Goal: Information Seeking & Learning: Learn about a topic

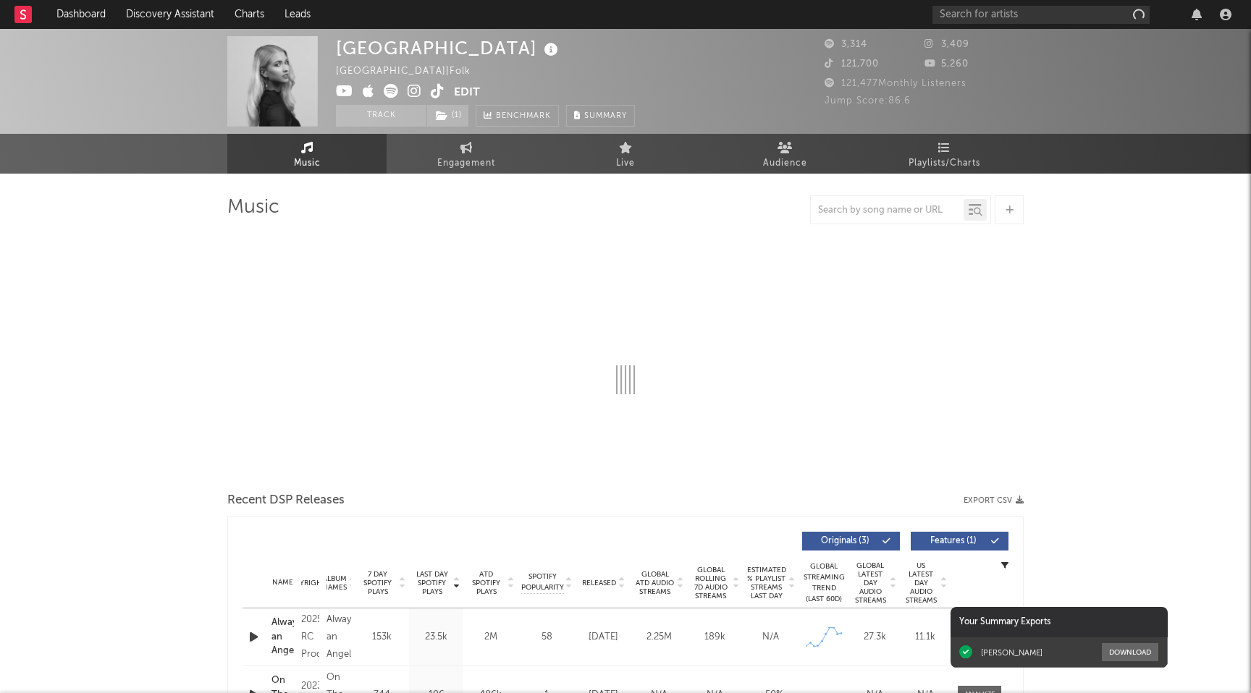
select select "1w"
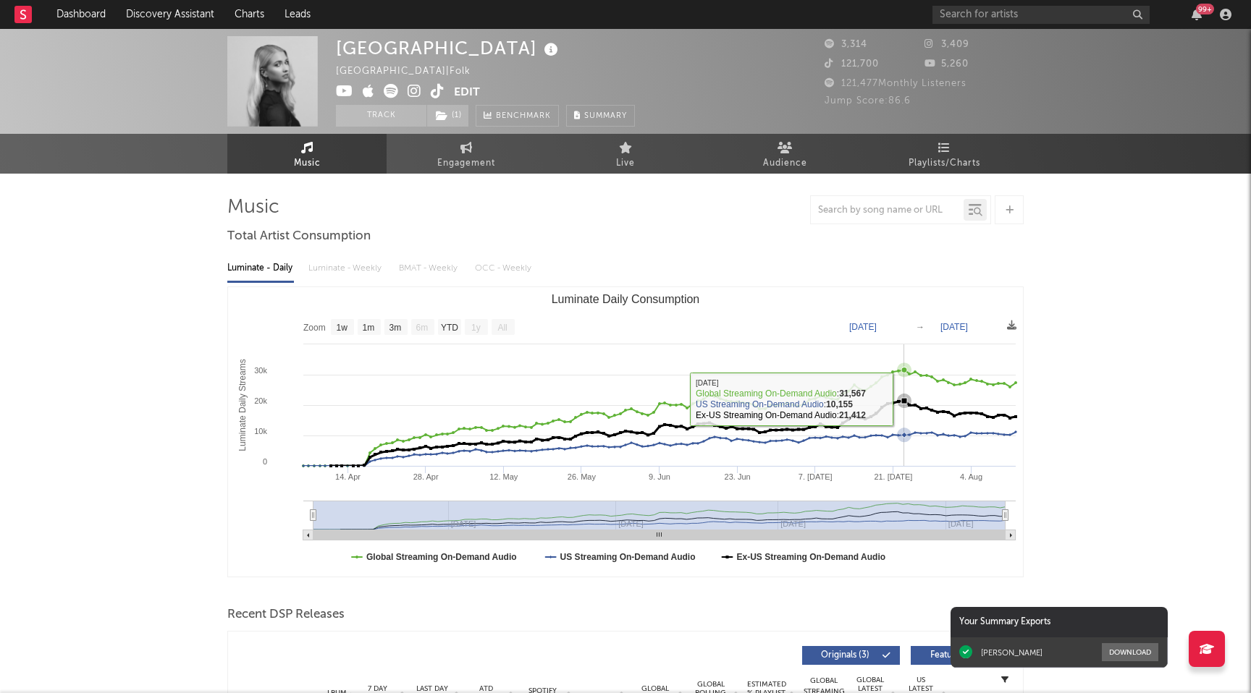
scroll to position [316, 0]
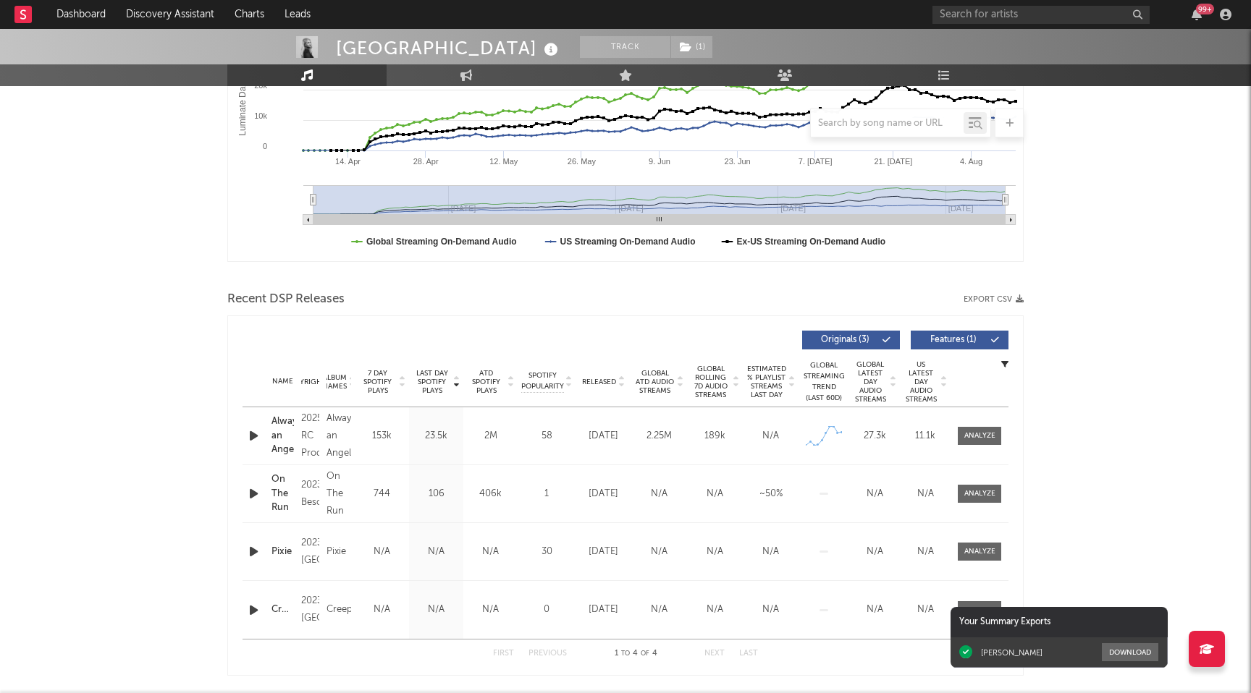
click at [306, 436] on div "2025 RC Productions" at bounding box center [310, 436] width 18 height 52
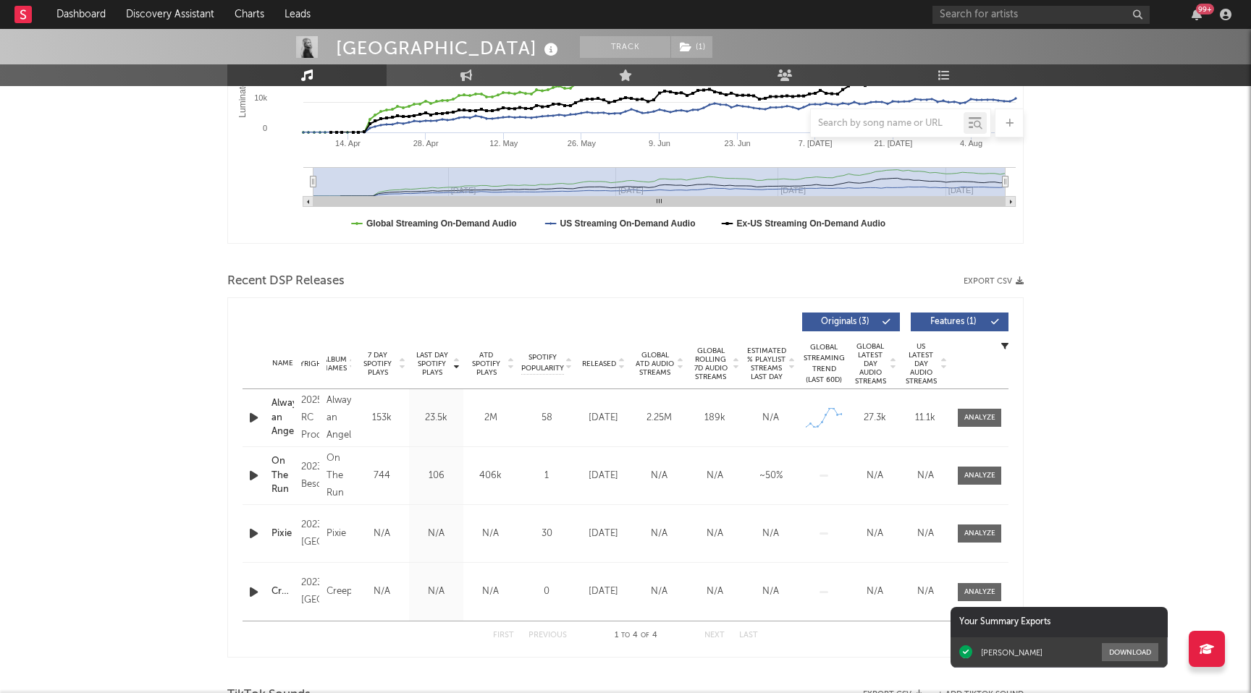
click at [298, 417] on div "Copyright 2025 RC Productions" at bounding box center [309, 418] width 25 height 52
click at [311, 418] on div "2025 RC Productions" at bounding box center [310, 418] width 18 height 52
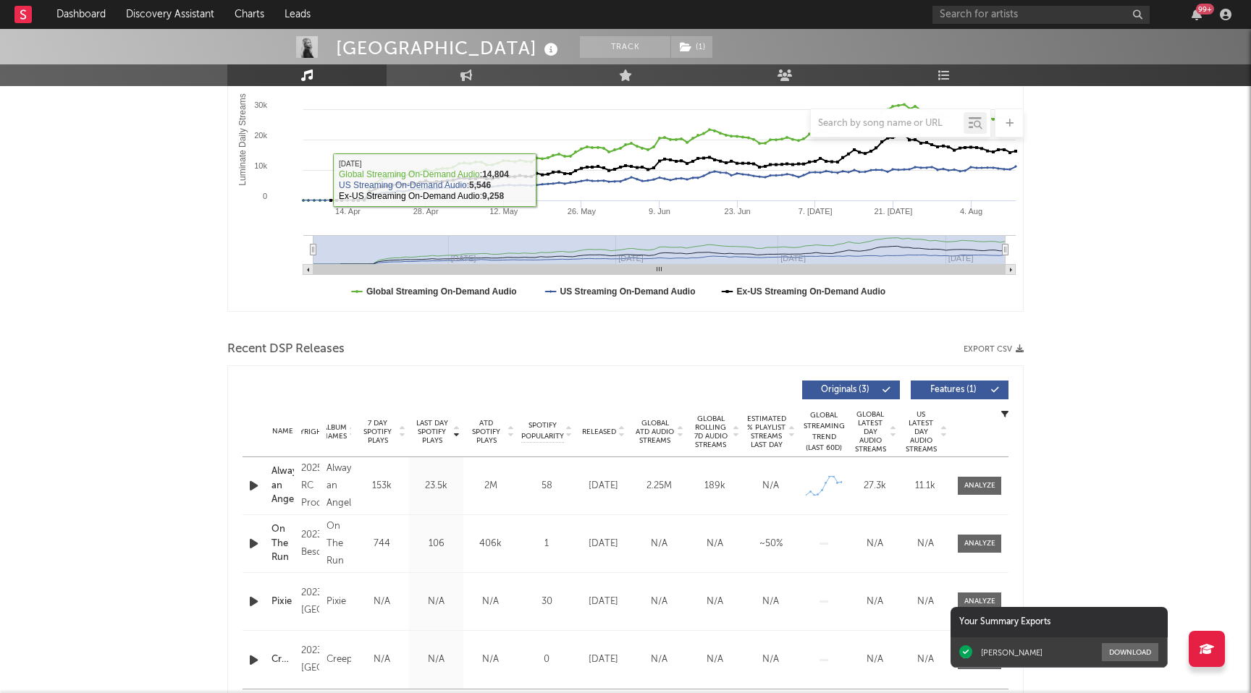
scroll to position [0, 0]
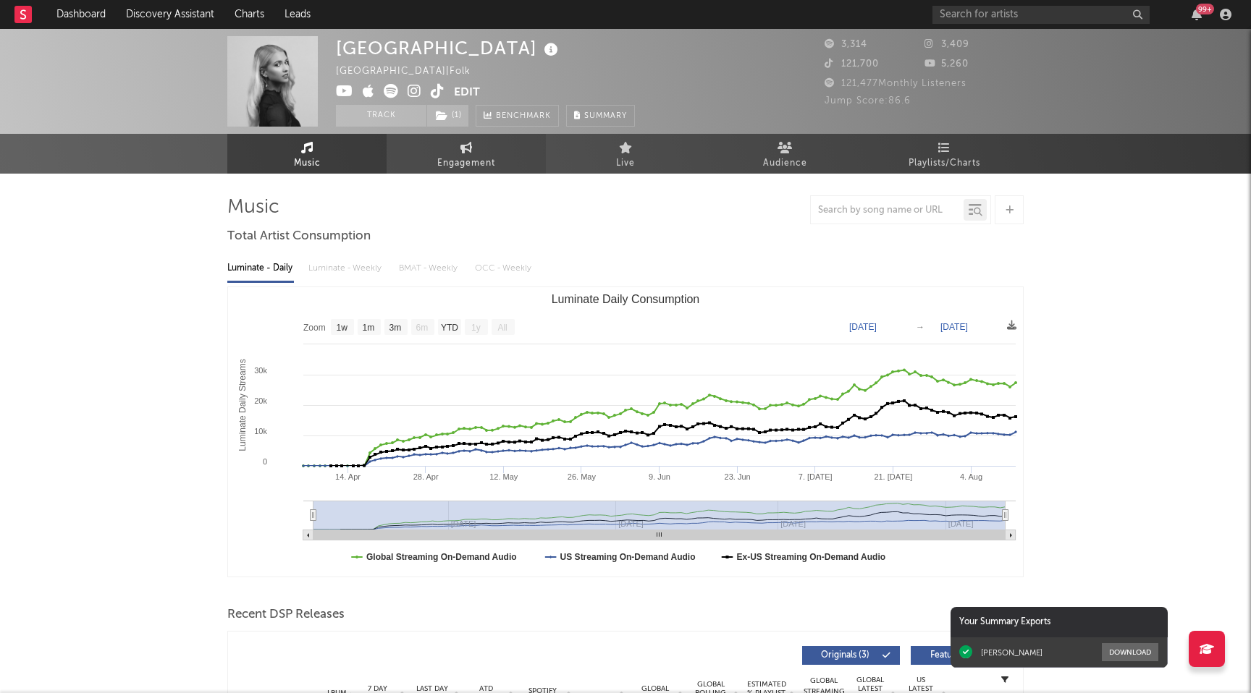
click at [447, 150] on link "Engagement" at bounding box center [466, 154] width 159 height 40
select select "1w"
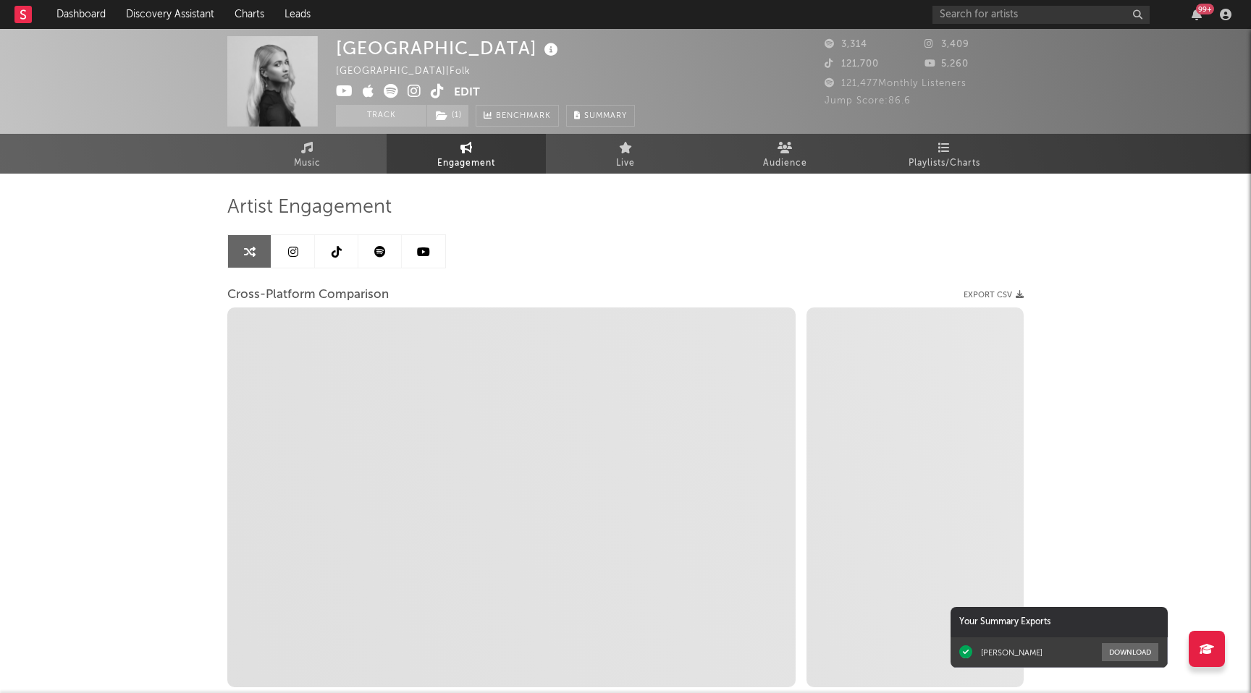
select select "1m"
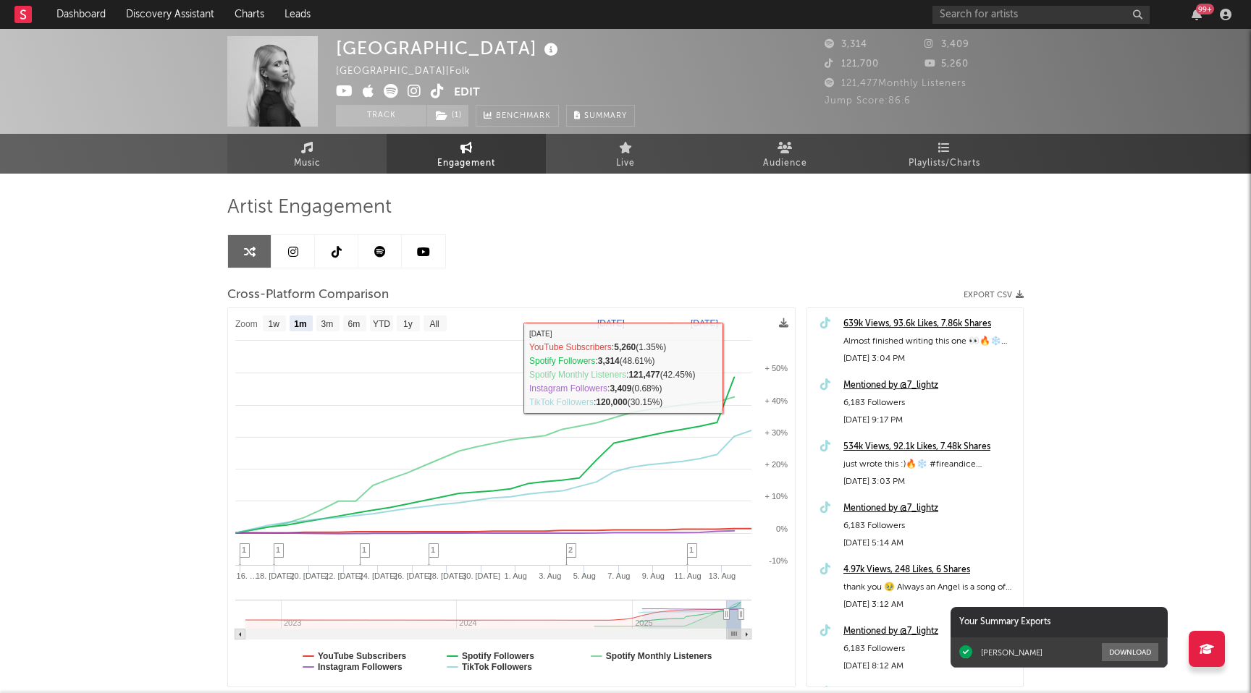
click at [326, 168] on link "Music" at bounding box center [306, 154] width 159 height 40
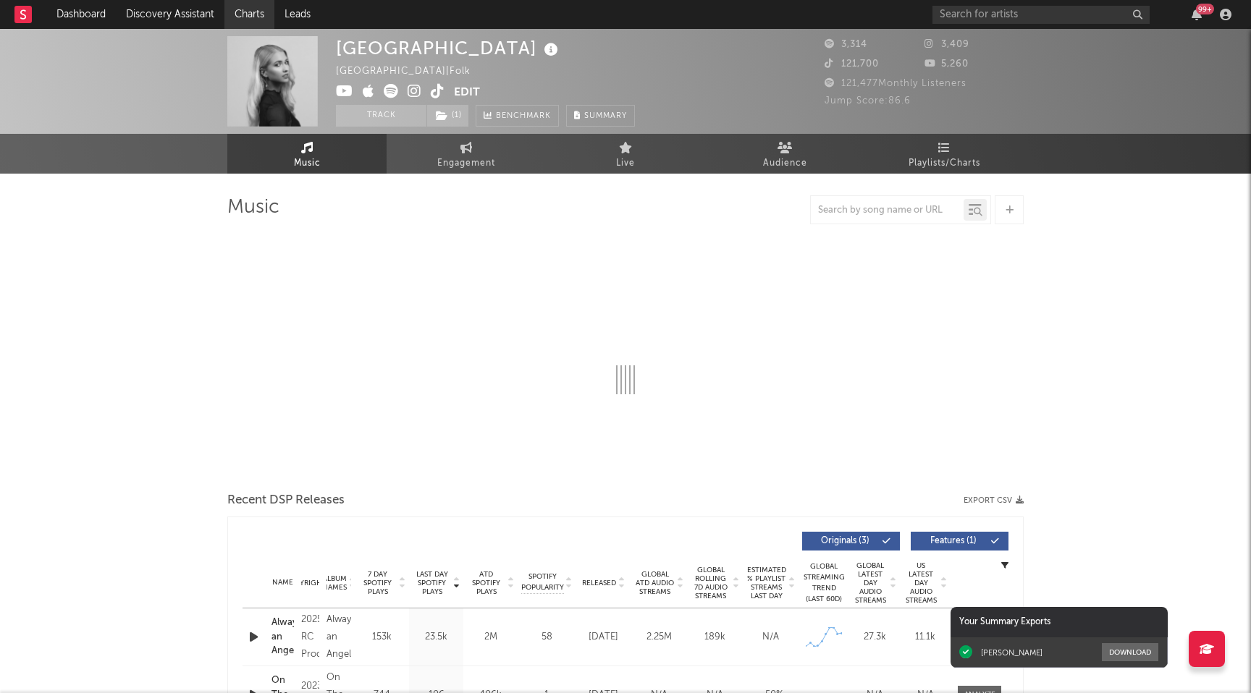
select select "1w"
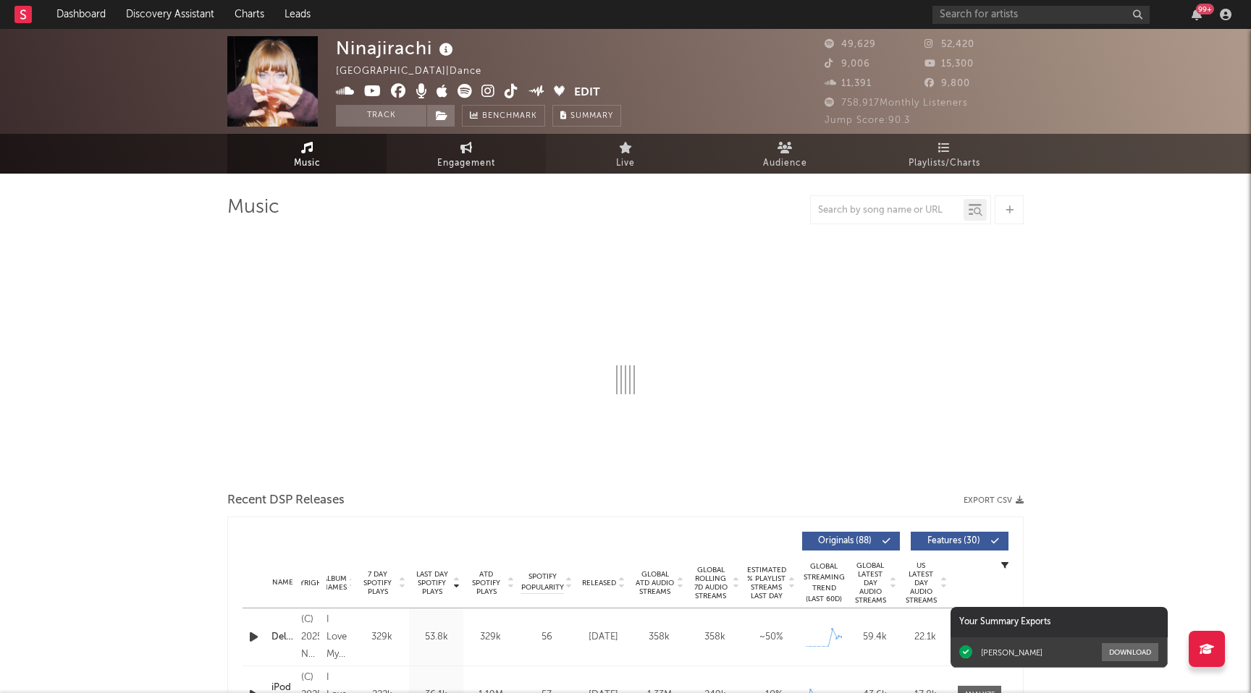
click at [460, 151] on icon at bounding box center [466, 148] width 12 height 12
select select "1w"
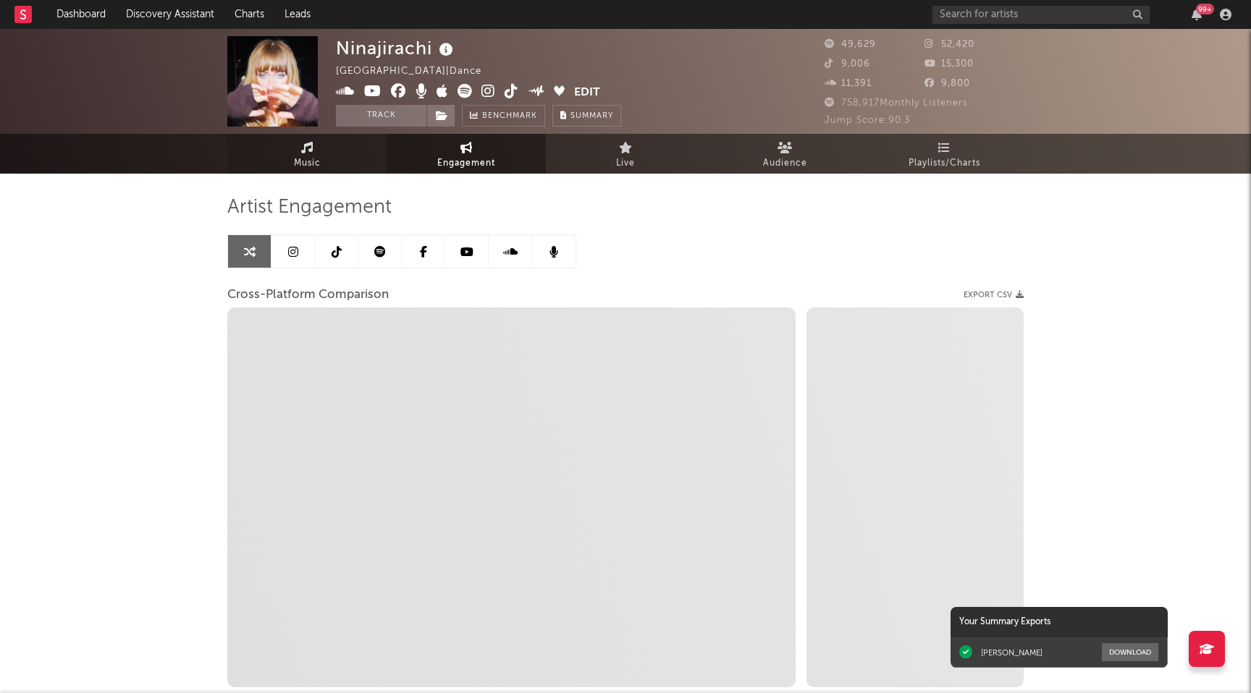
click at [316, 157] on span "Music" at bounding box center [307, 163] width 27 height 17
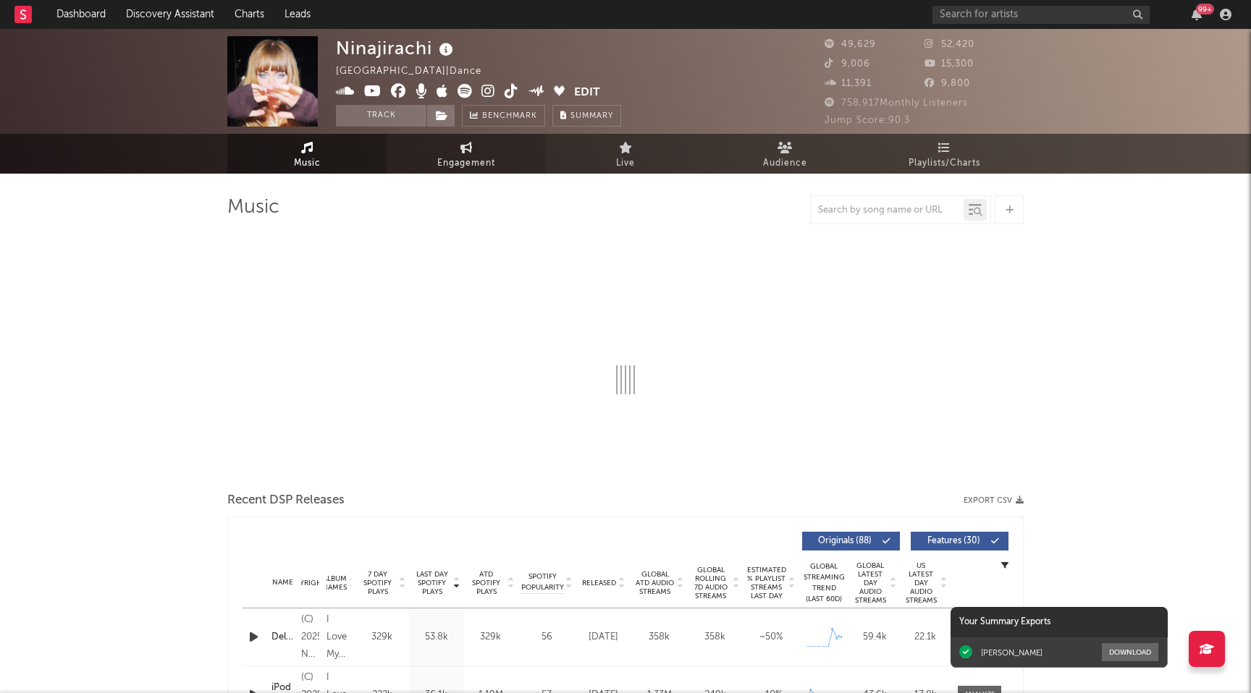
select select "6m"
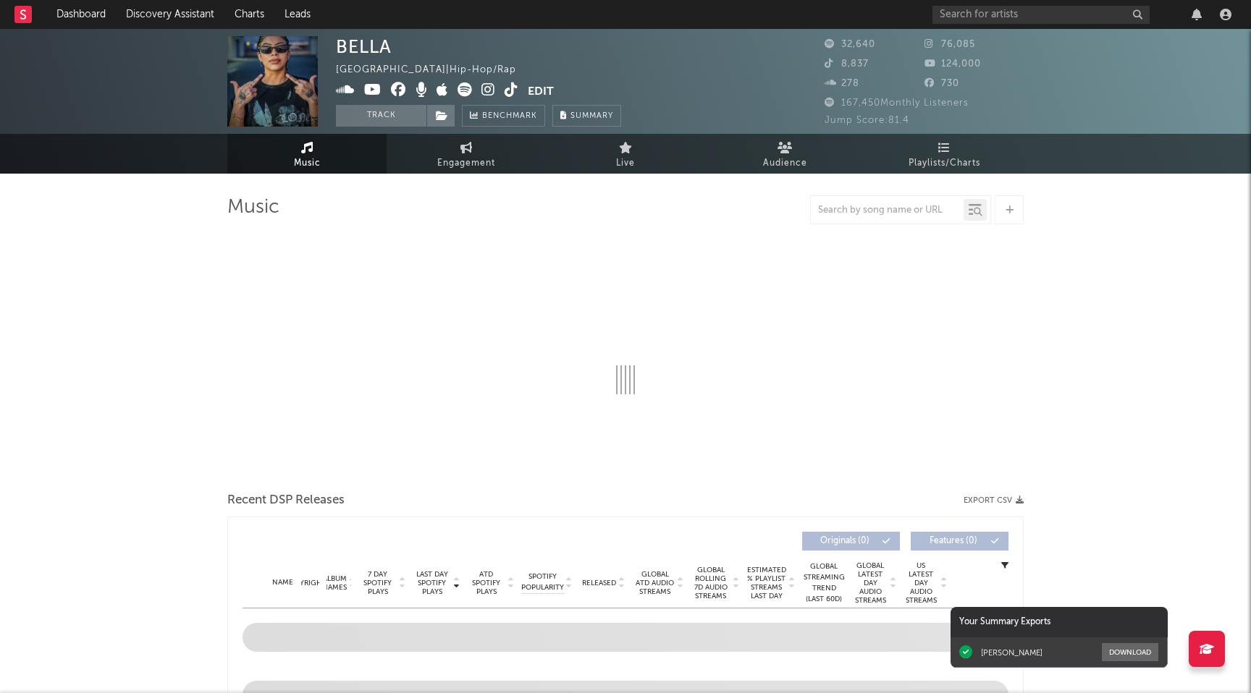
select select "6m"
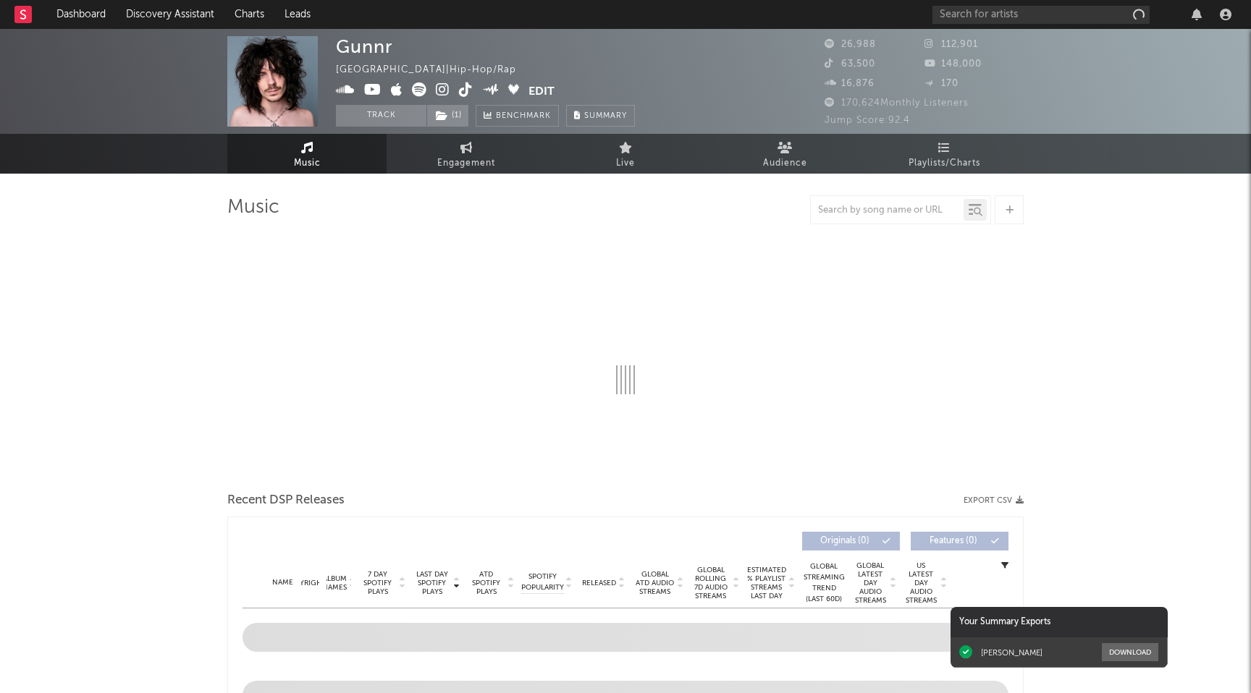
select select "6m"
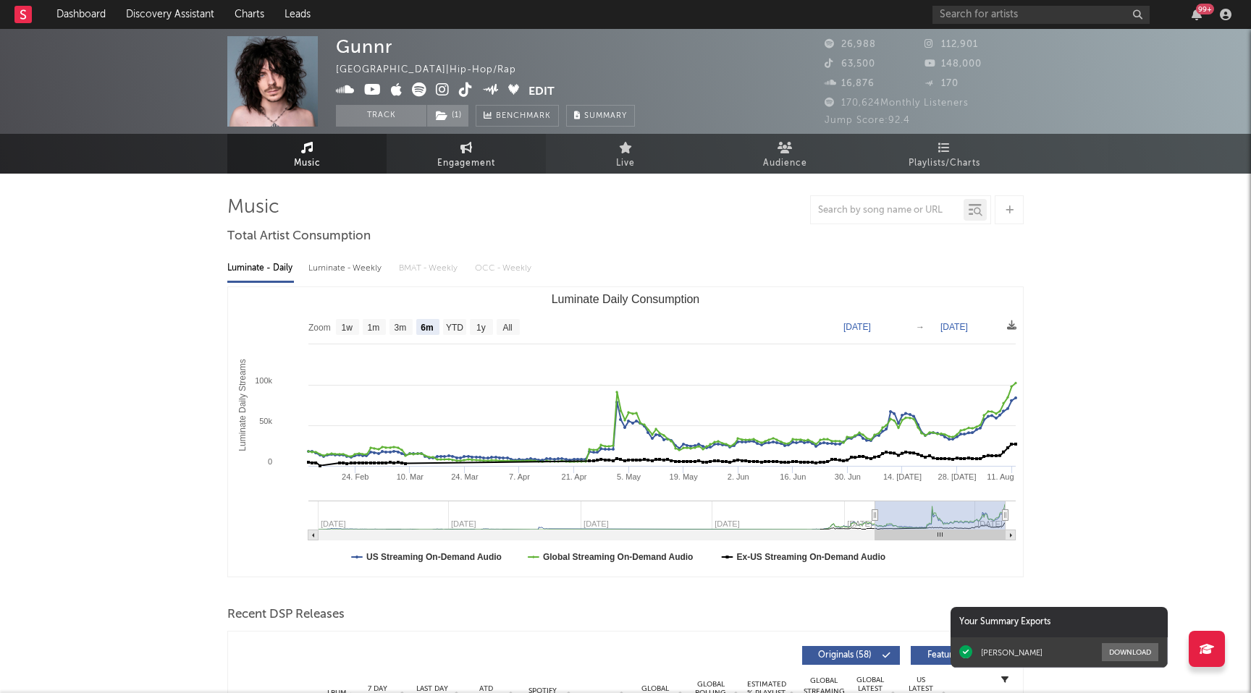
click at [474, 163] on span "Engagement" at bounding box center [466, 163] width 58 height 17
select select "1w"
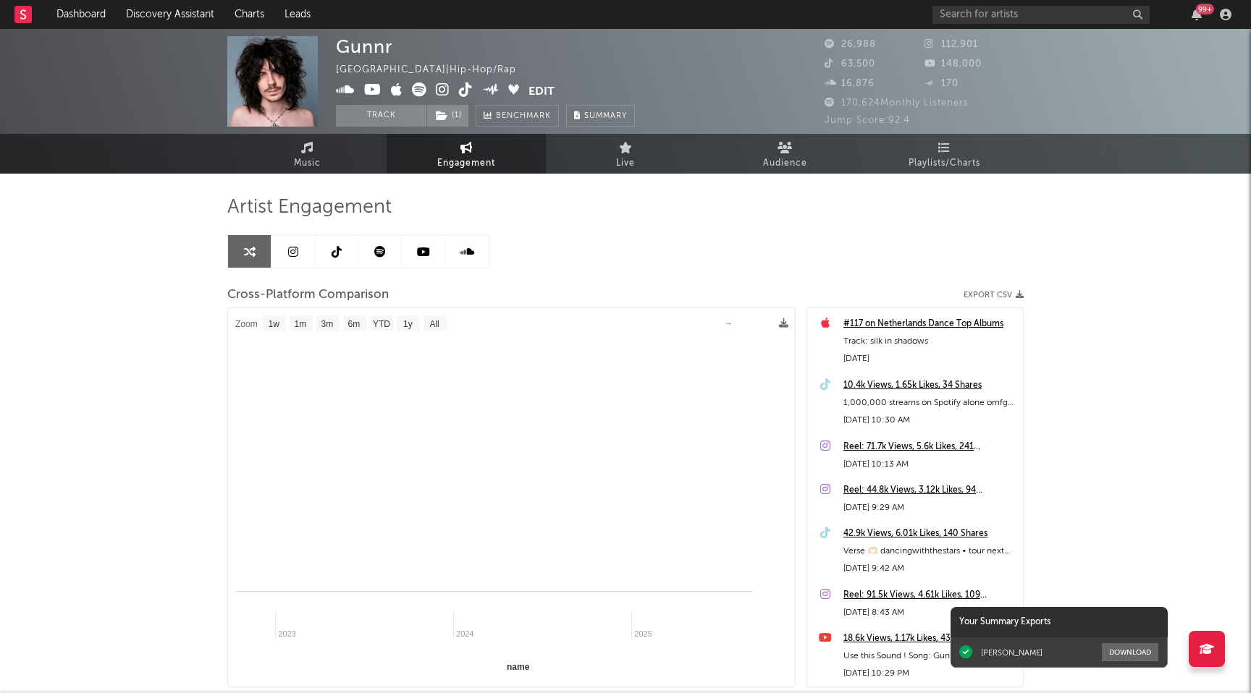
select select "1m"
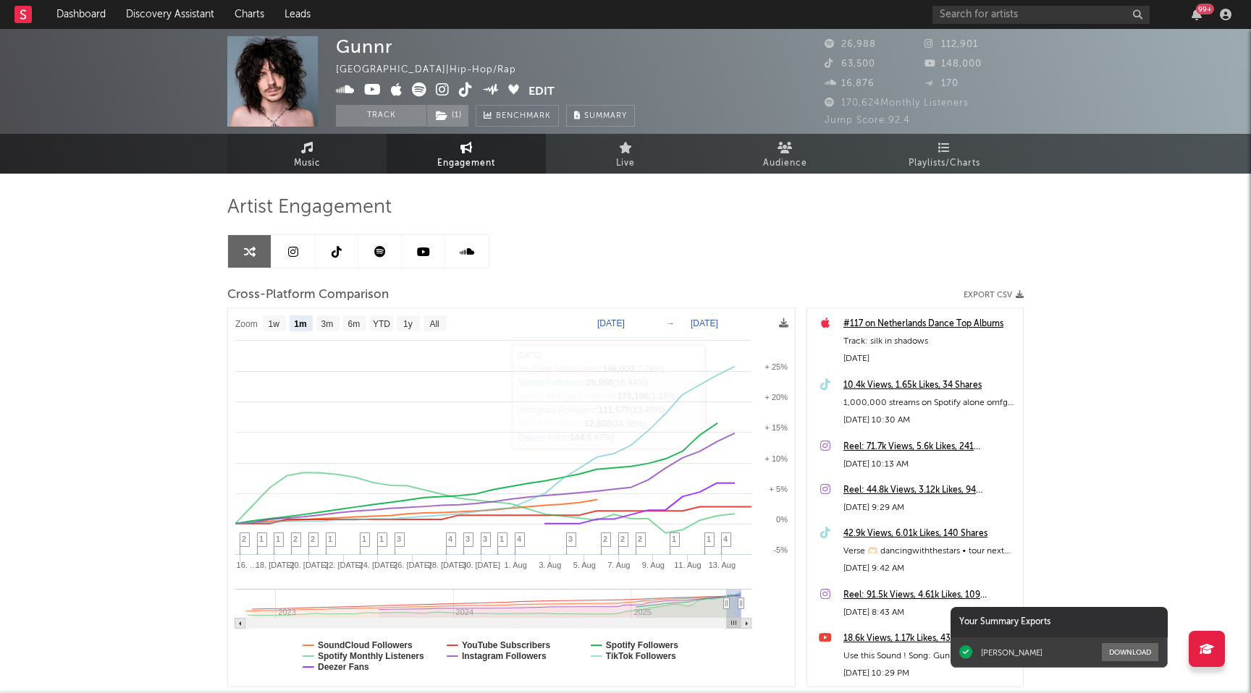
click at [310, 153] on icon at bounding box center [307, 148] width 12 height 12
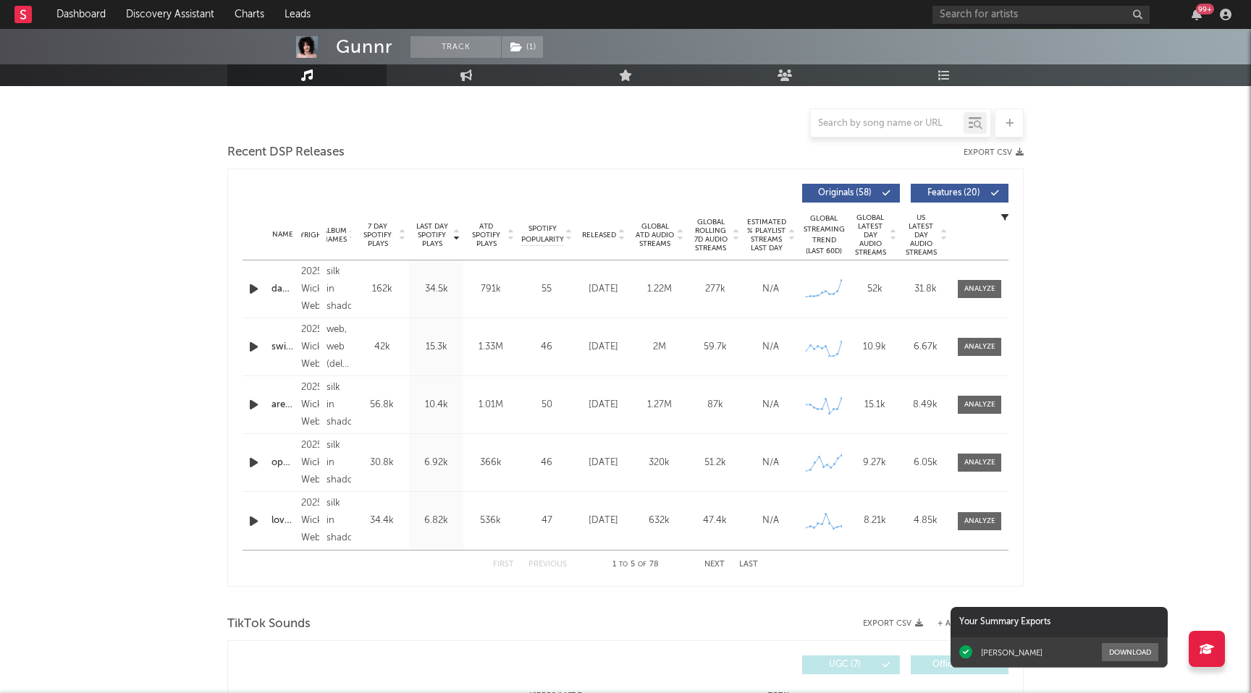
select select "6m"
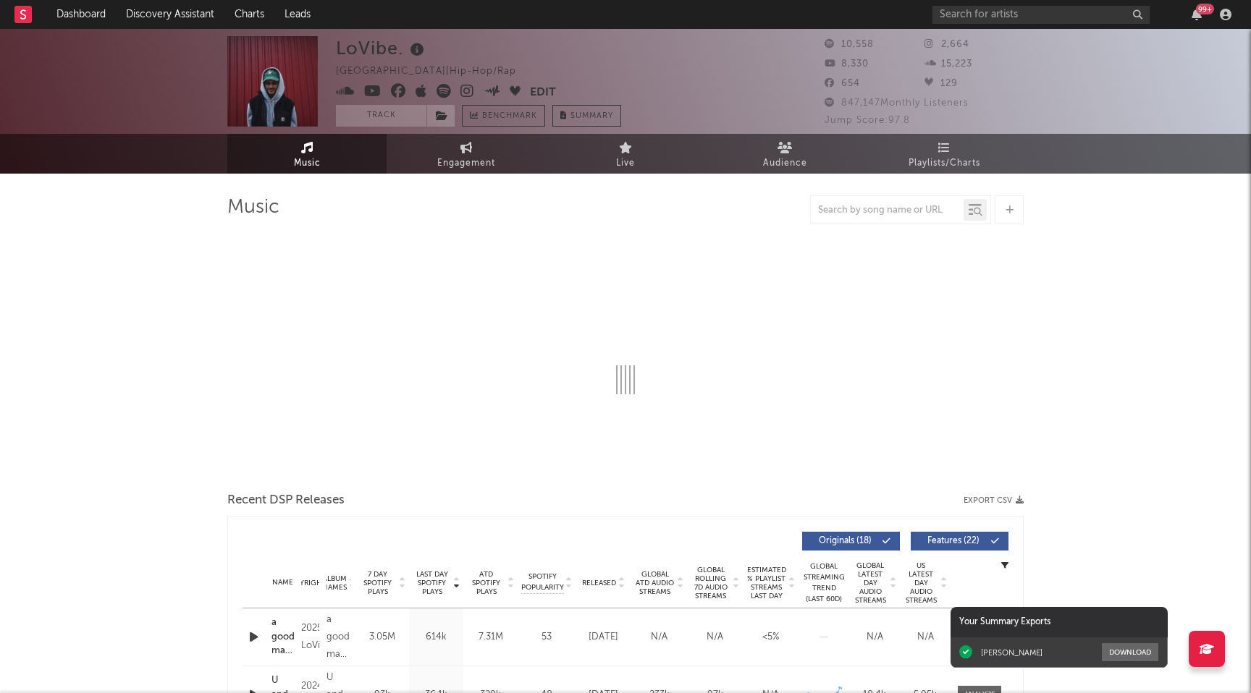
select select "6m"
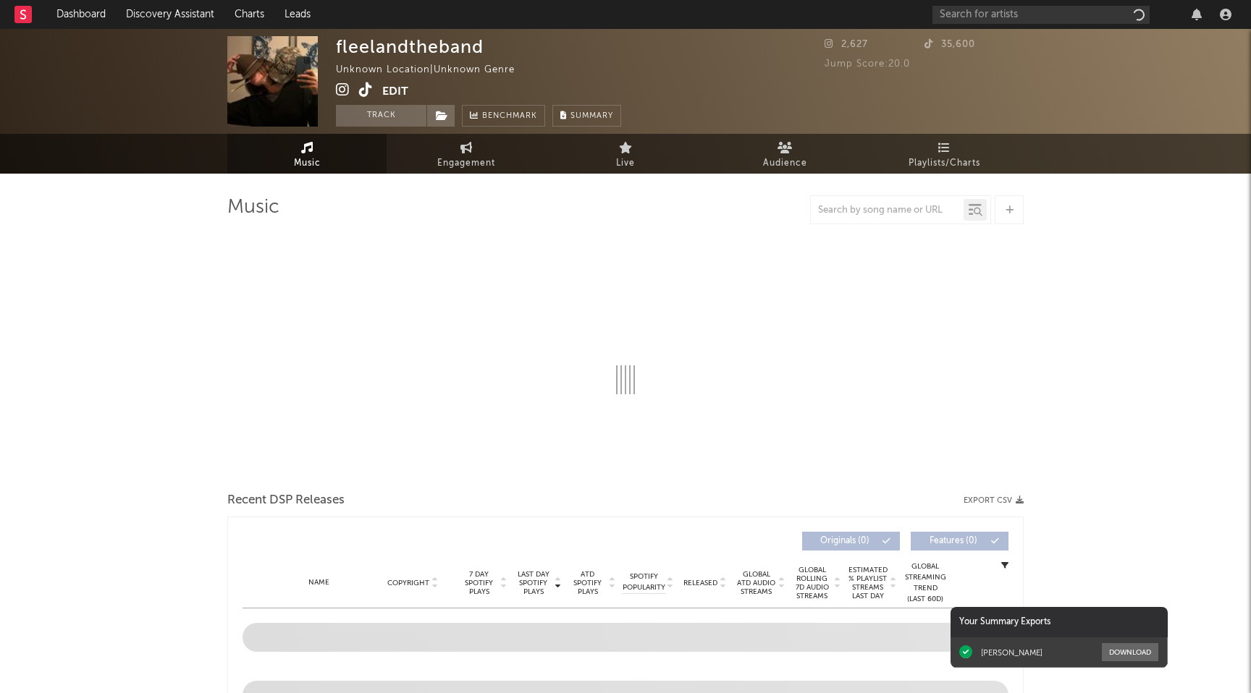
select select "1w"
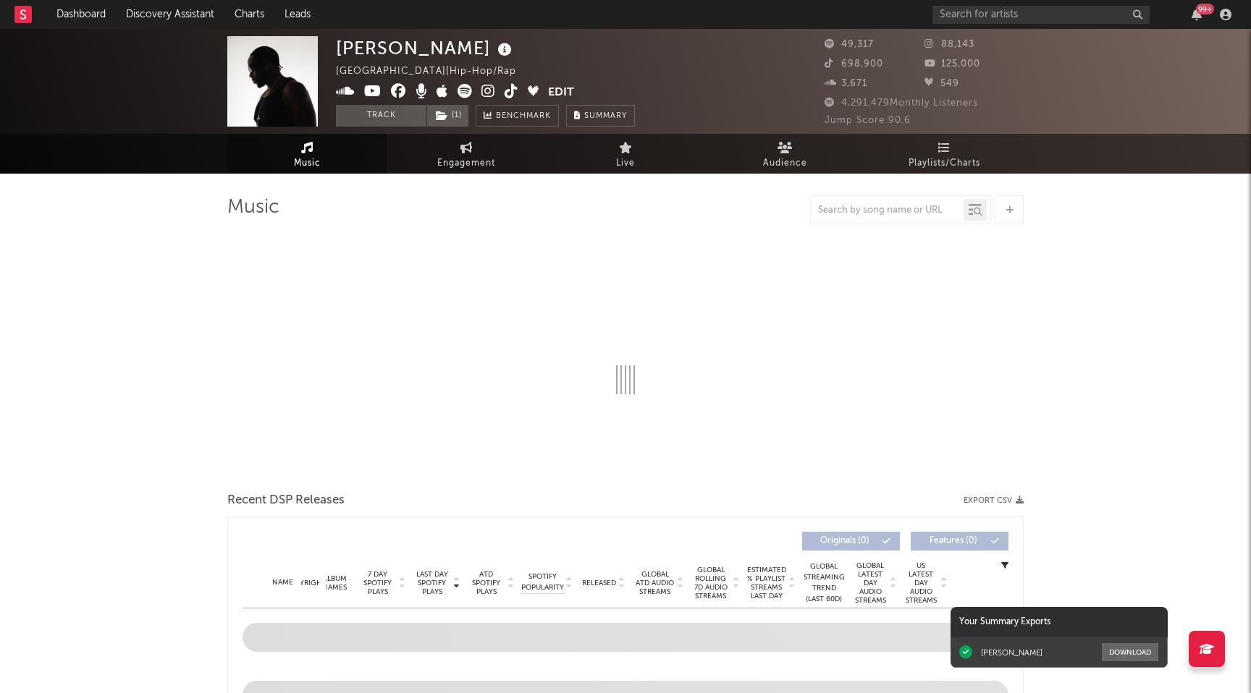
select select "6m"
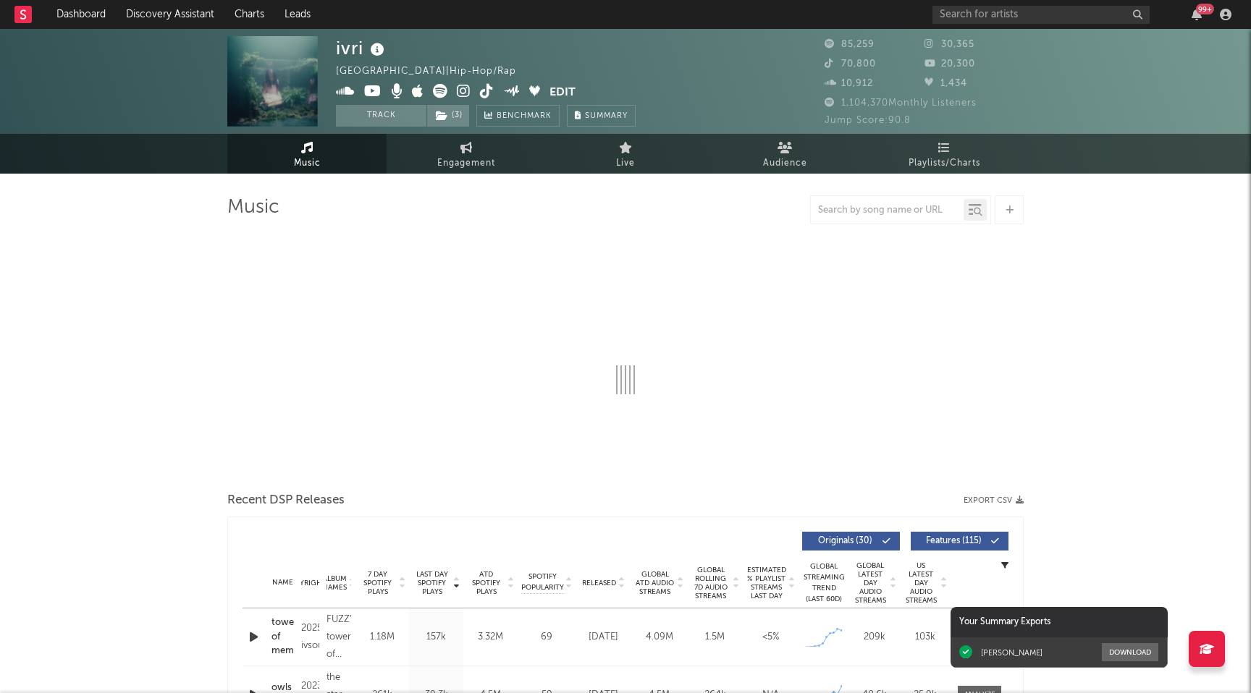
select select "6m"
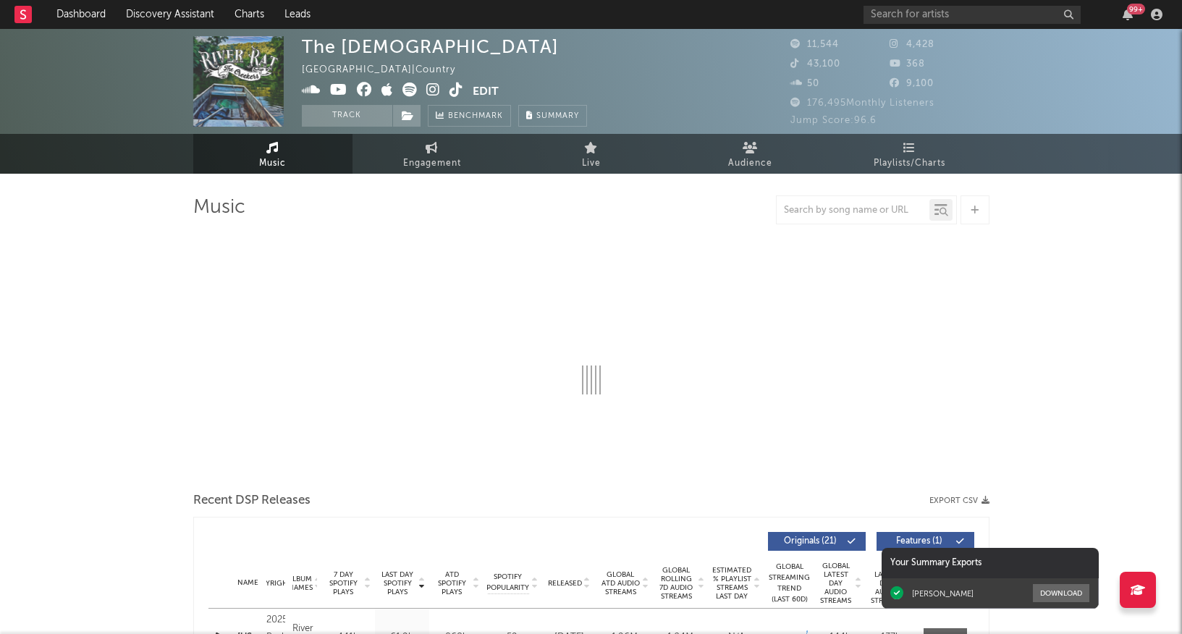
select select "6m"
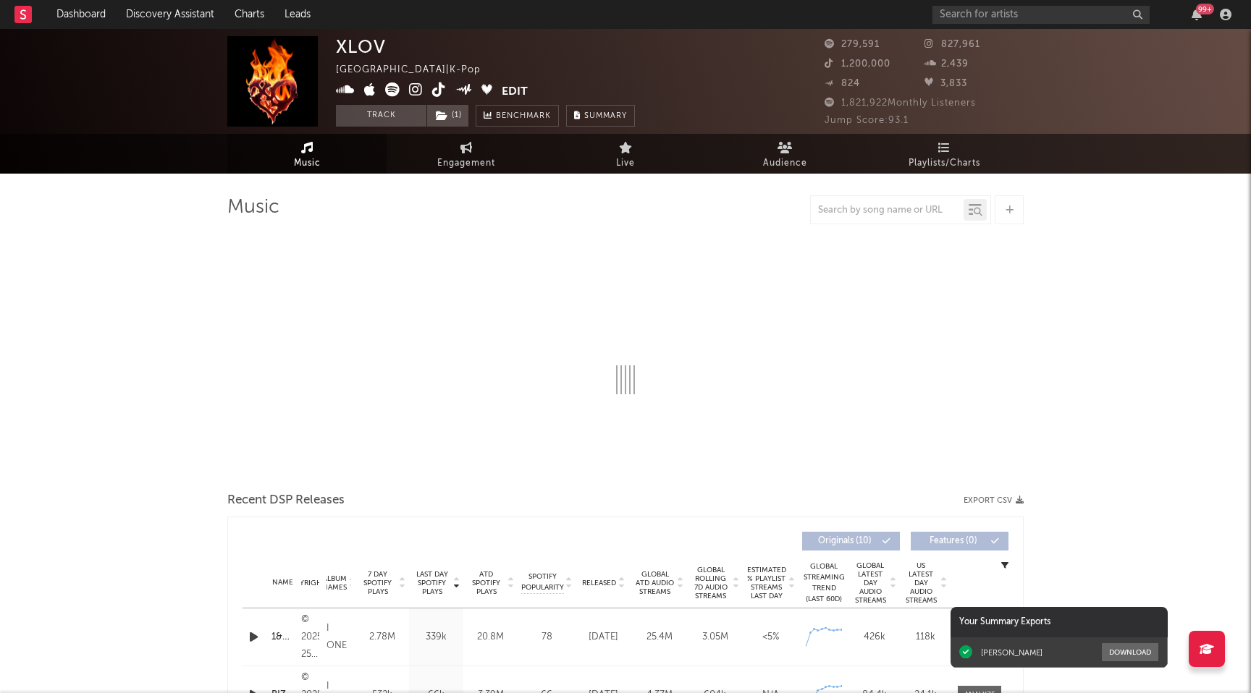
select select "6m"
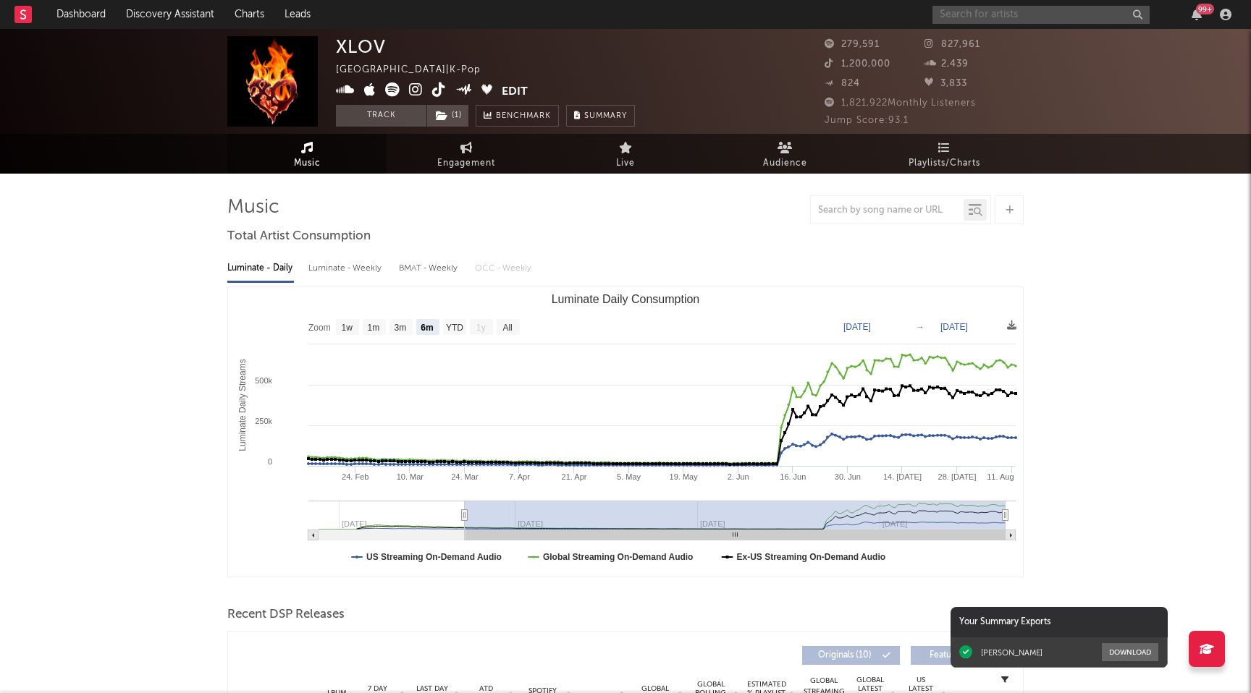
click at [987, 9] on input "text" at bounding box center [1040, 15] width 217 height 18
type input "bigkaineee"
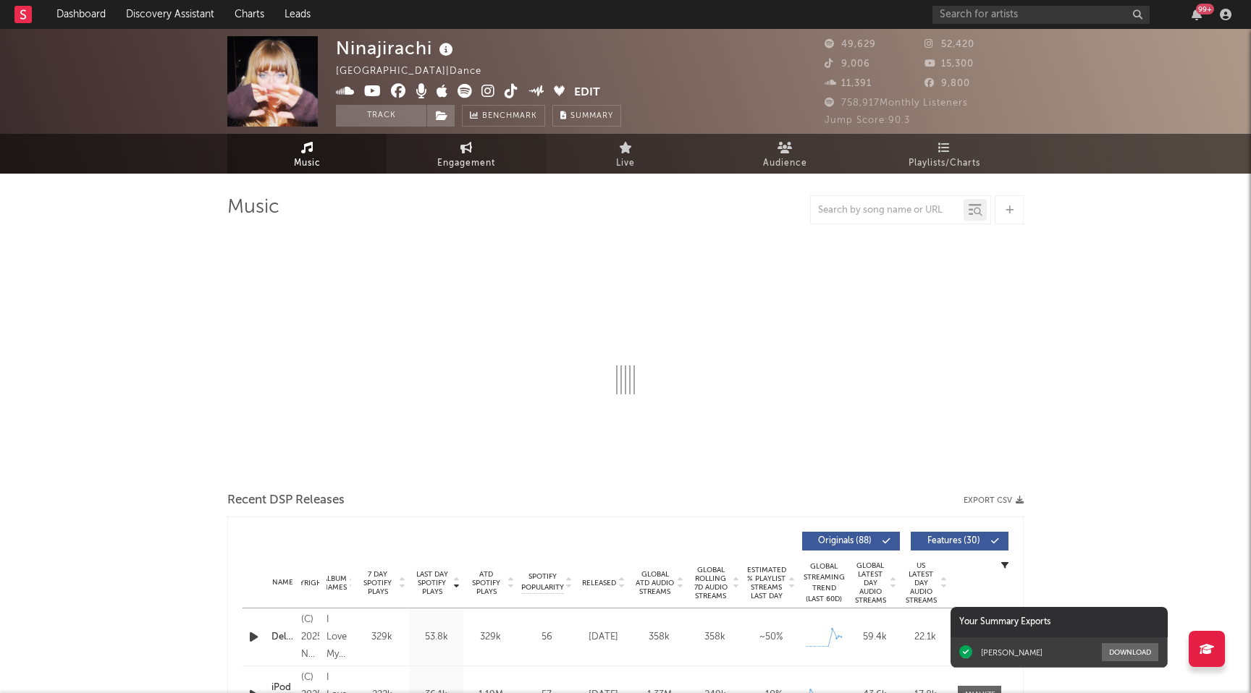
click at [473, 165] on span "Engagement" at bounding box center [466, 163] width 58 height 17
select select "1w"
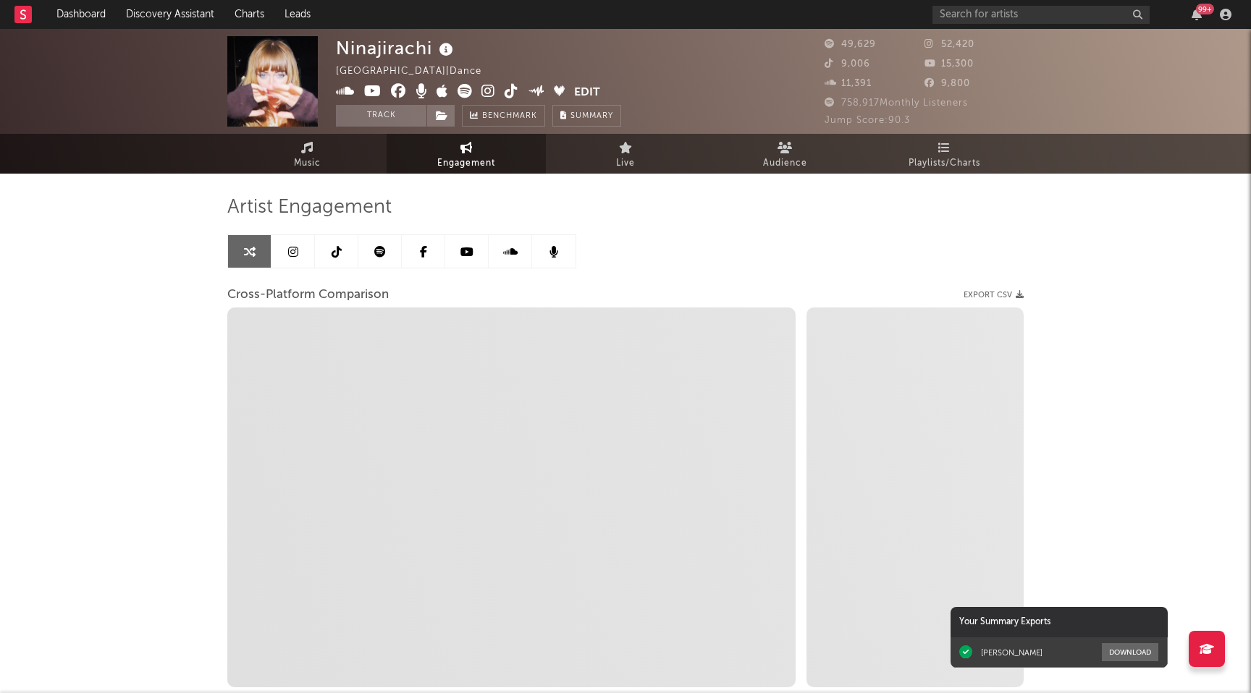
select select "1m"
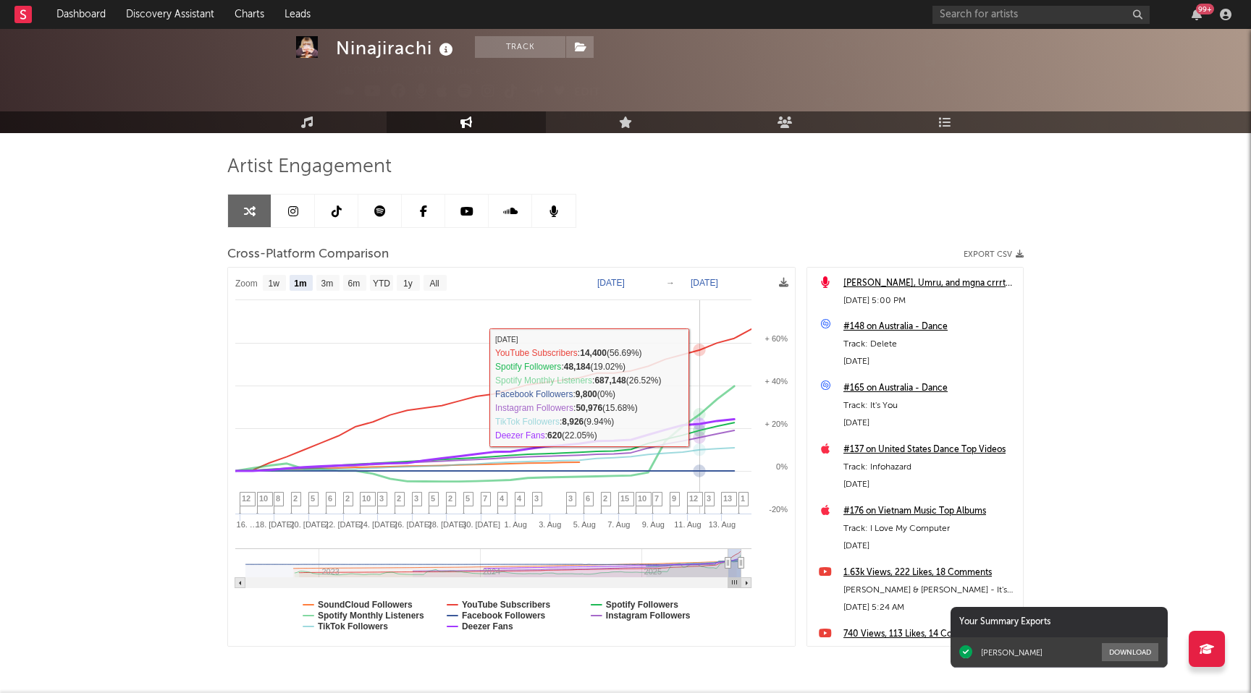
scroll to position [43, 0]
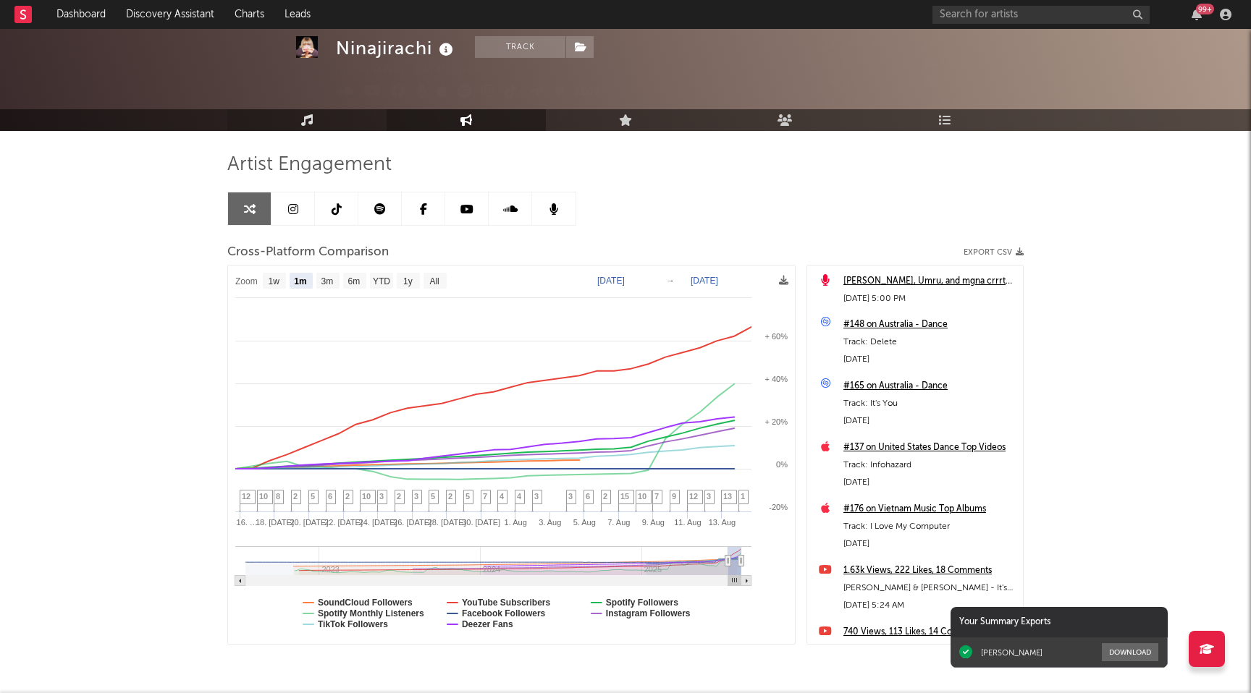
click at [302, 117] on icon at bounding box center [307, 120] width 12 height 12
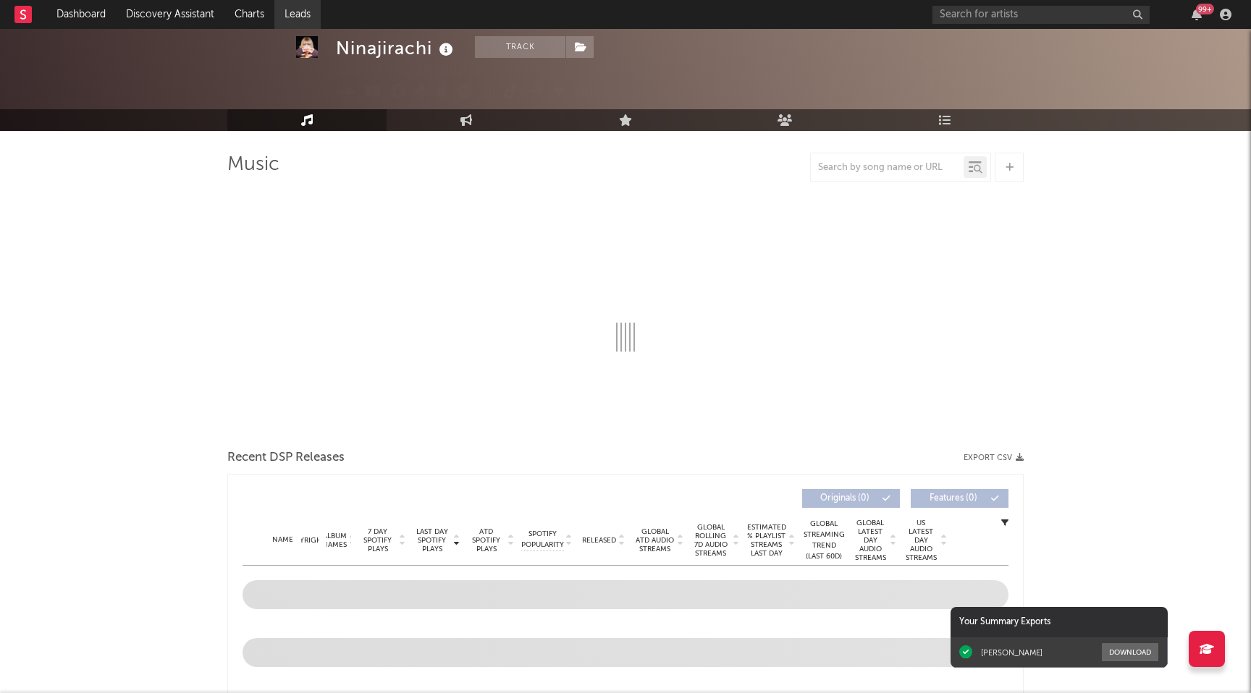
select select "6m"
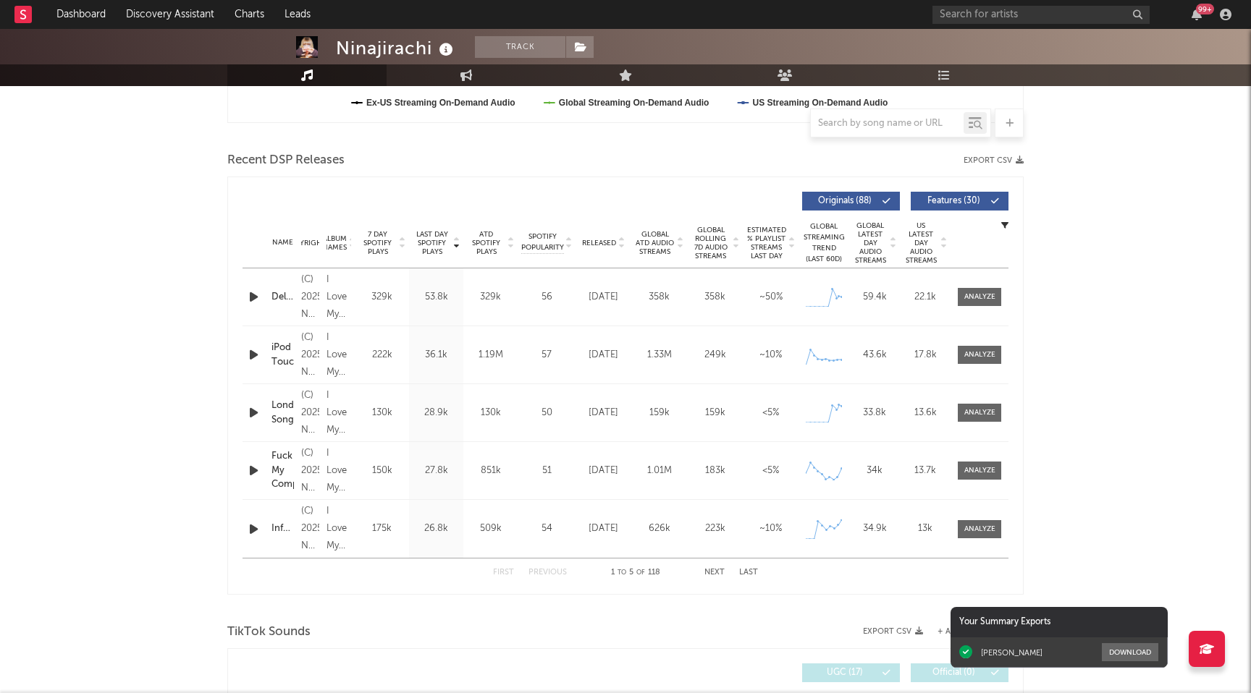
scroll to position [456, 0]
click at [956, 202] on span "Features ( 30 )" at bounding box center [953, 199] width 67 height 9
click at [713, 570] on button "Next" at bounding box center [714, 571] width 20 height 8
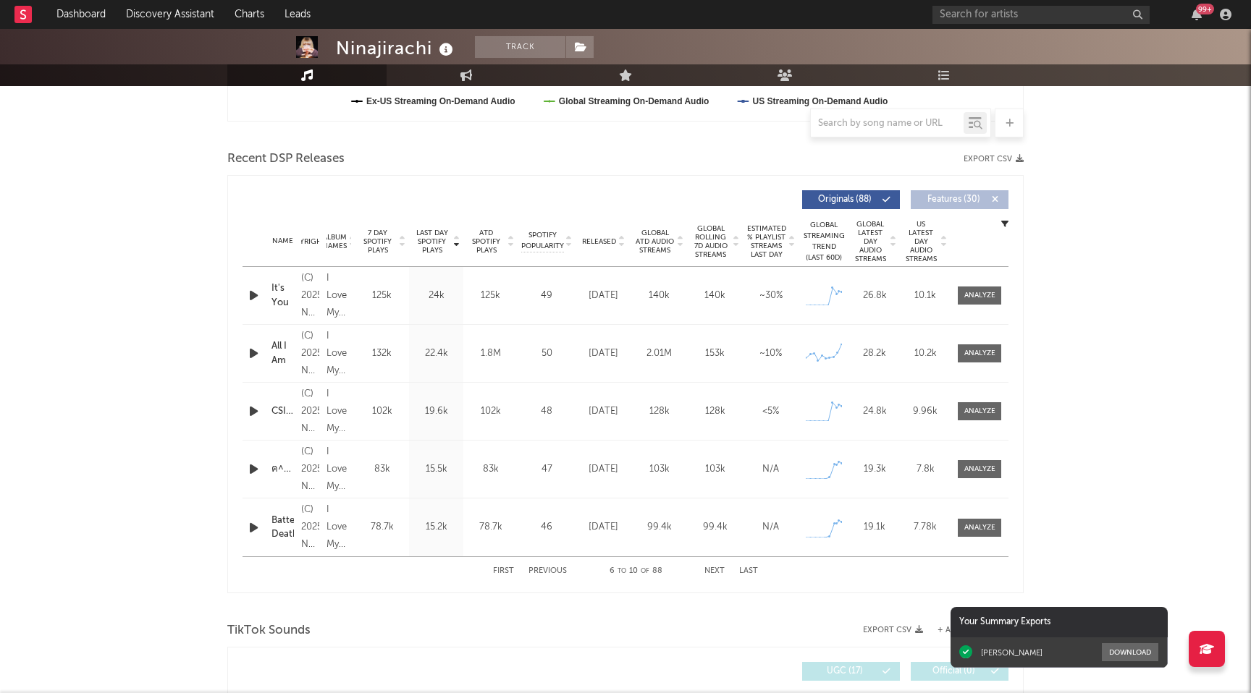
click at [713, 570] on button "Next" at bounding box center [714, 571] width 20 height 8
click at [539, 570] on button "Previous" at bounding box center [547, 571] width 38 height 8
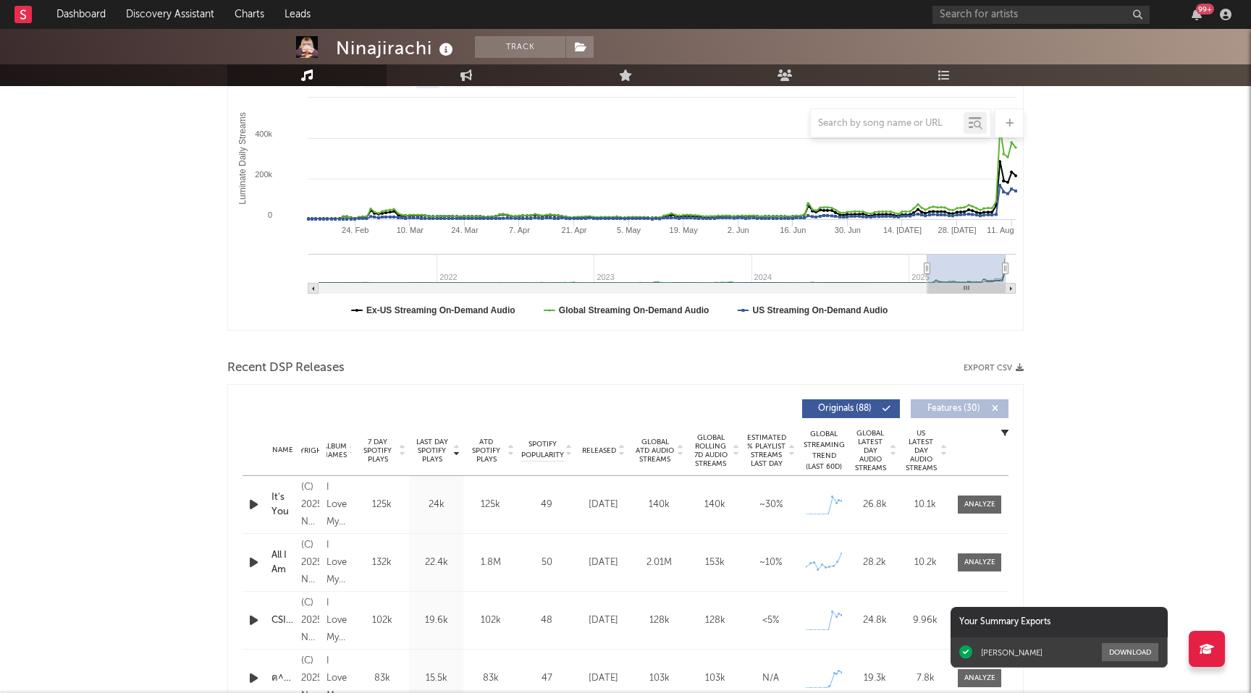
scroll to position [0, 0]
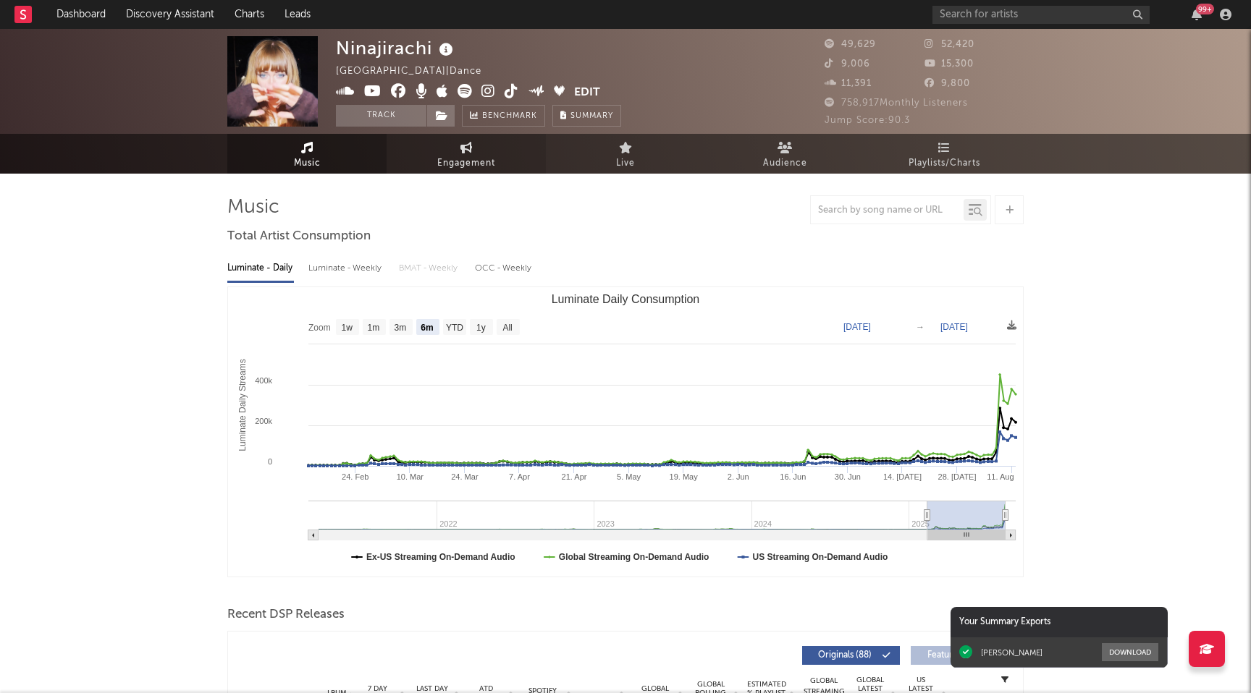
click at [499, 164] on link "Engagement" at bounding box center [466, 154] width 159 height 40
select select "1w"
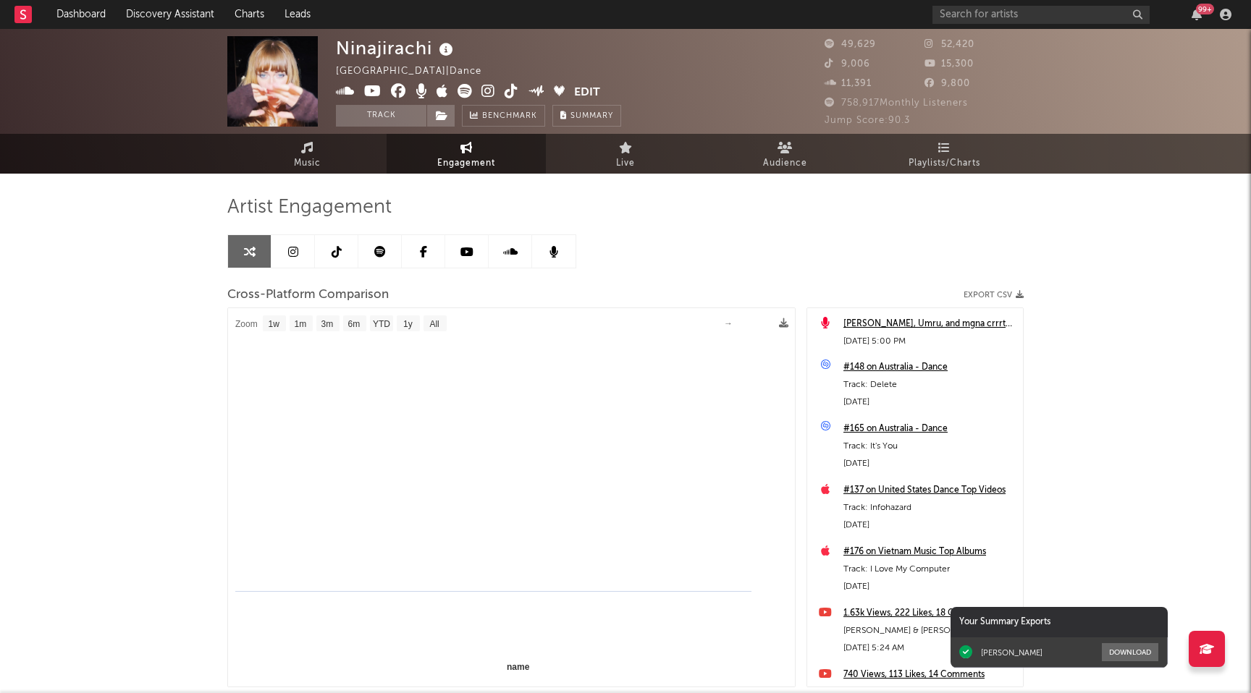
select select "1m"
